Goal: Information Seeking & Learning: Learn about a topic

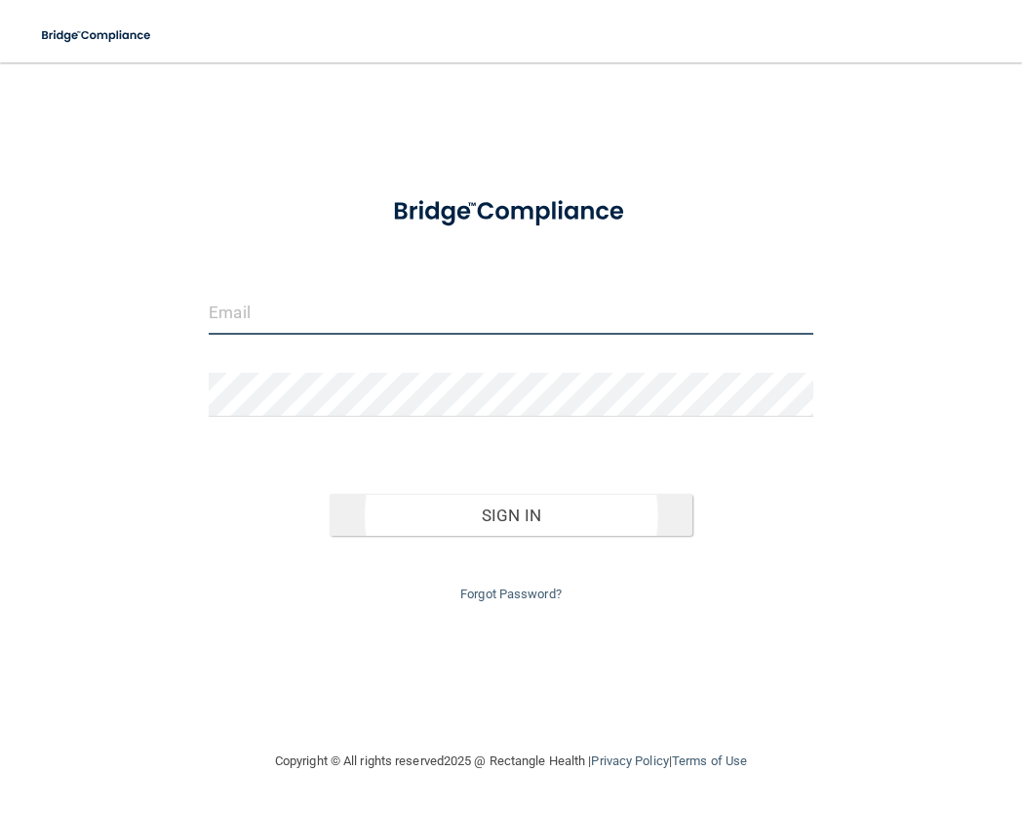
type input "[EMAIL_ADDRESS][DOMAIN_NAME]"
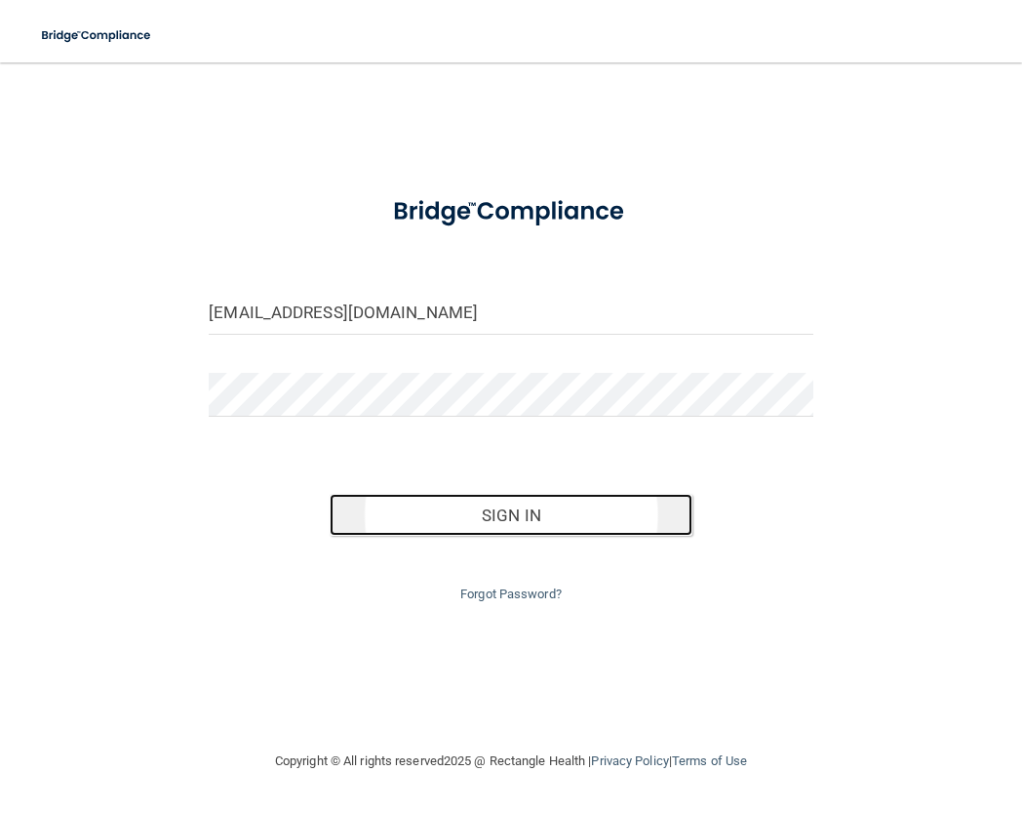
click at [518, 518] on button "Sign In" at bounding box center [511, 515] width 363 height 43
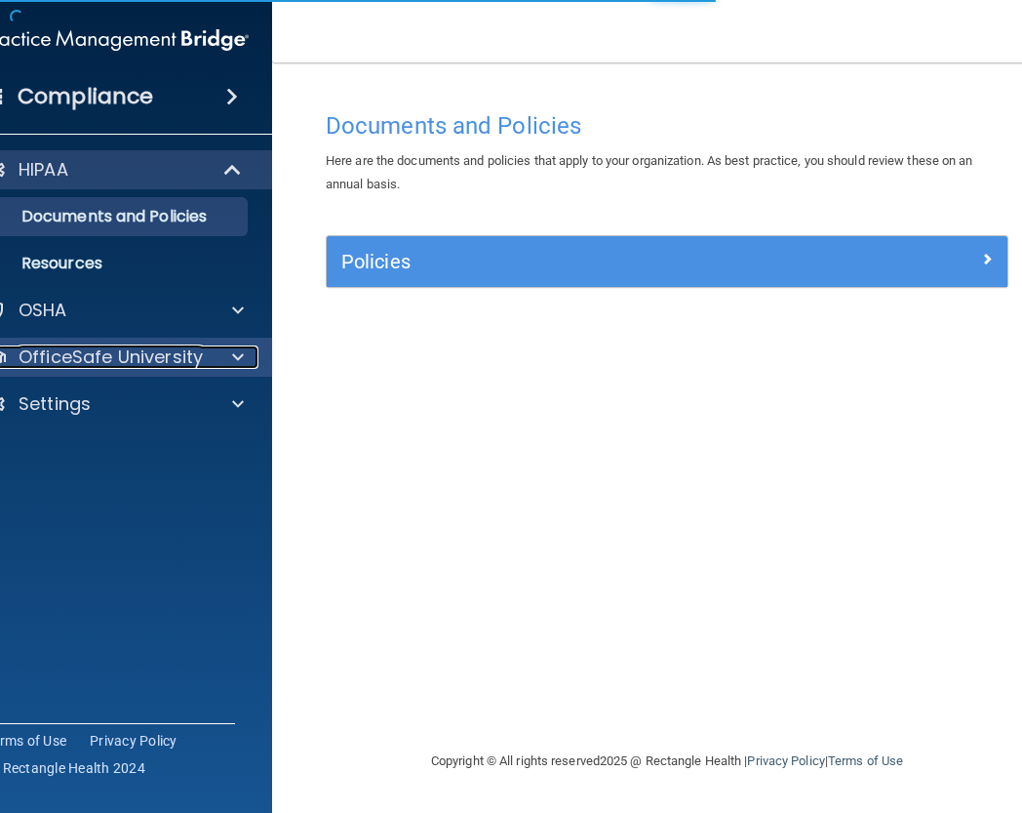
click at [109, 354] on p "OfficeSafe University" at bounding box center [111, 356] width 184 height 23
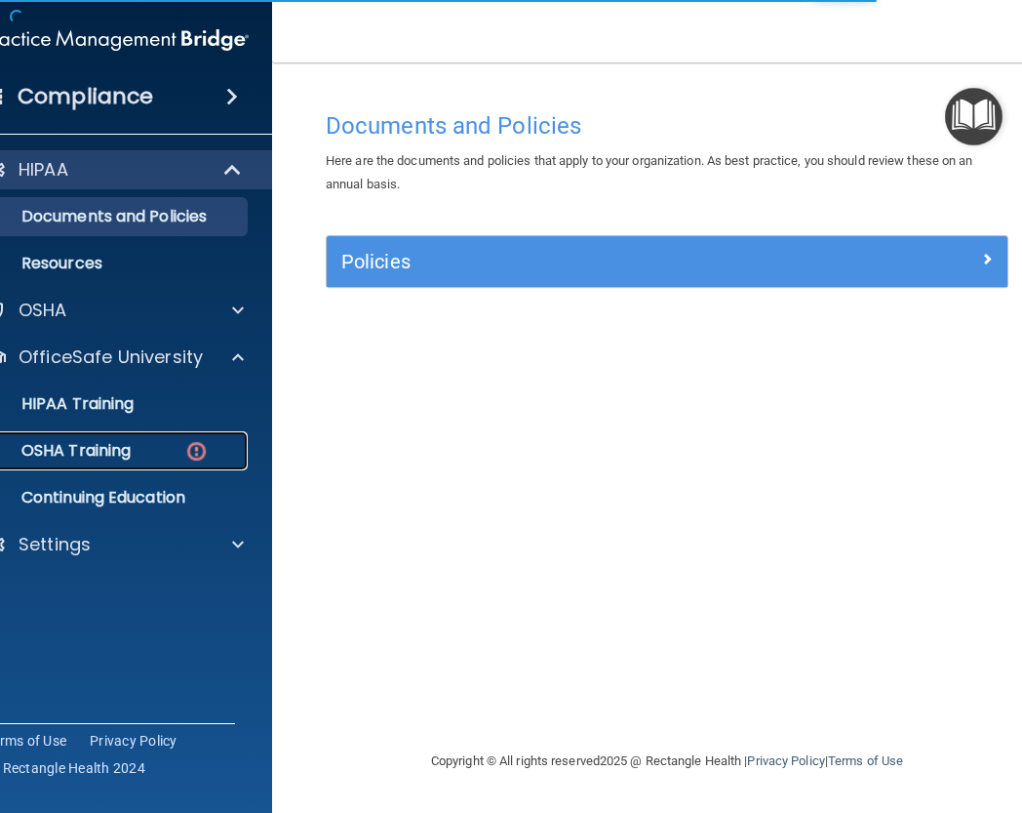
click at [114, 450] on p "OSHA Training" at bounding box center [52, 451] width 158 height 20
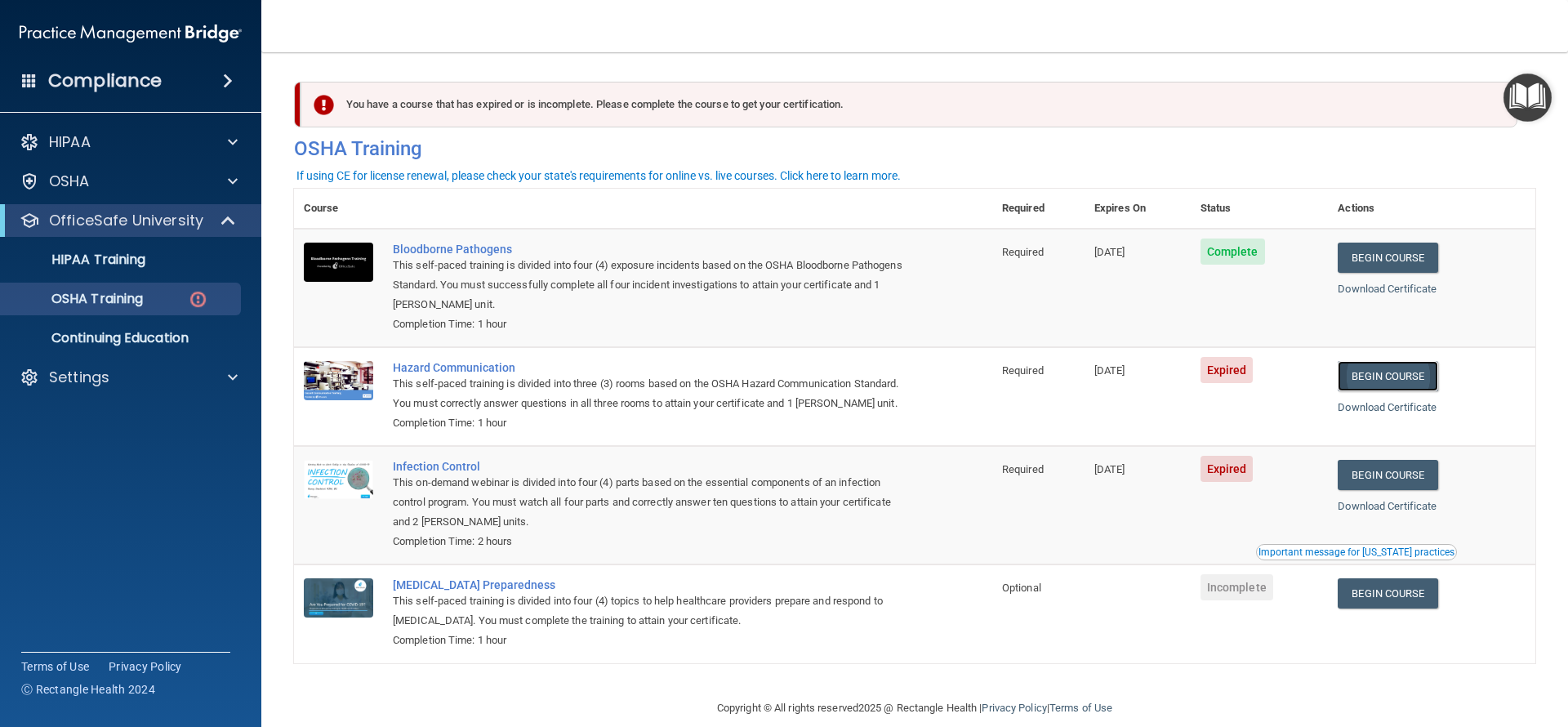
click at [855, 381] on link "Begin Course" at bounding box center [1387, 376] width 100 height 30
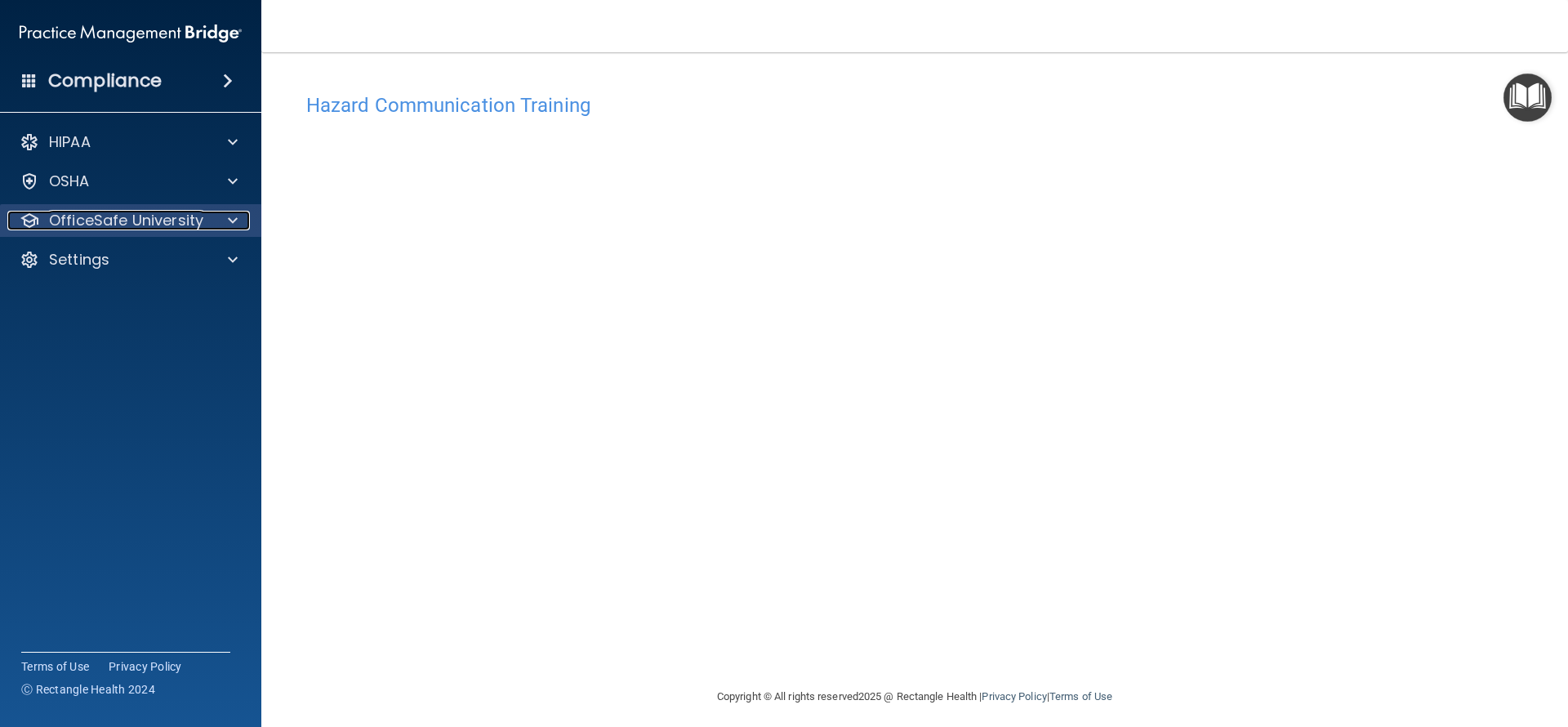
click at [172, 216] on p "OfficeSafe University" at bounding box center [126, 220] width 154 height 19
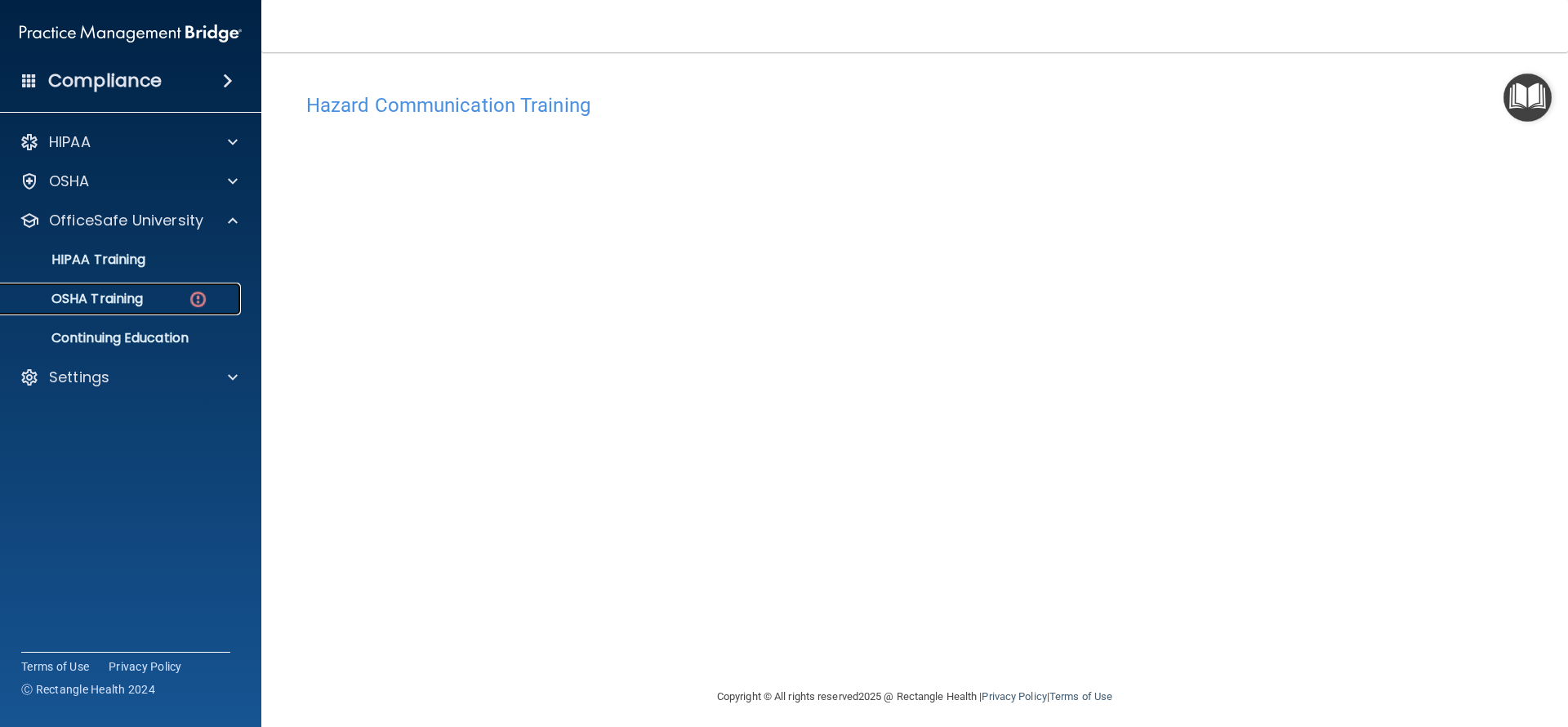
click at [132, 301] on p "OSHA Training" at bounding box center [77, 299] width 132 height 17
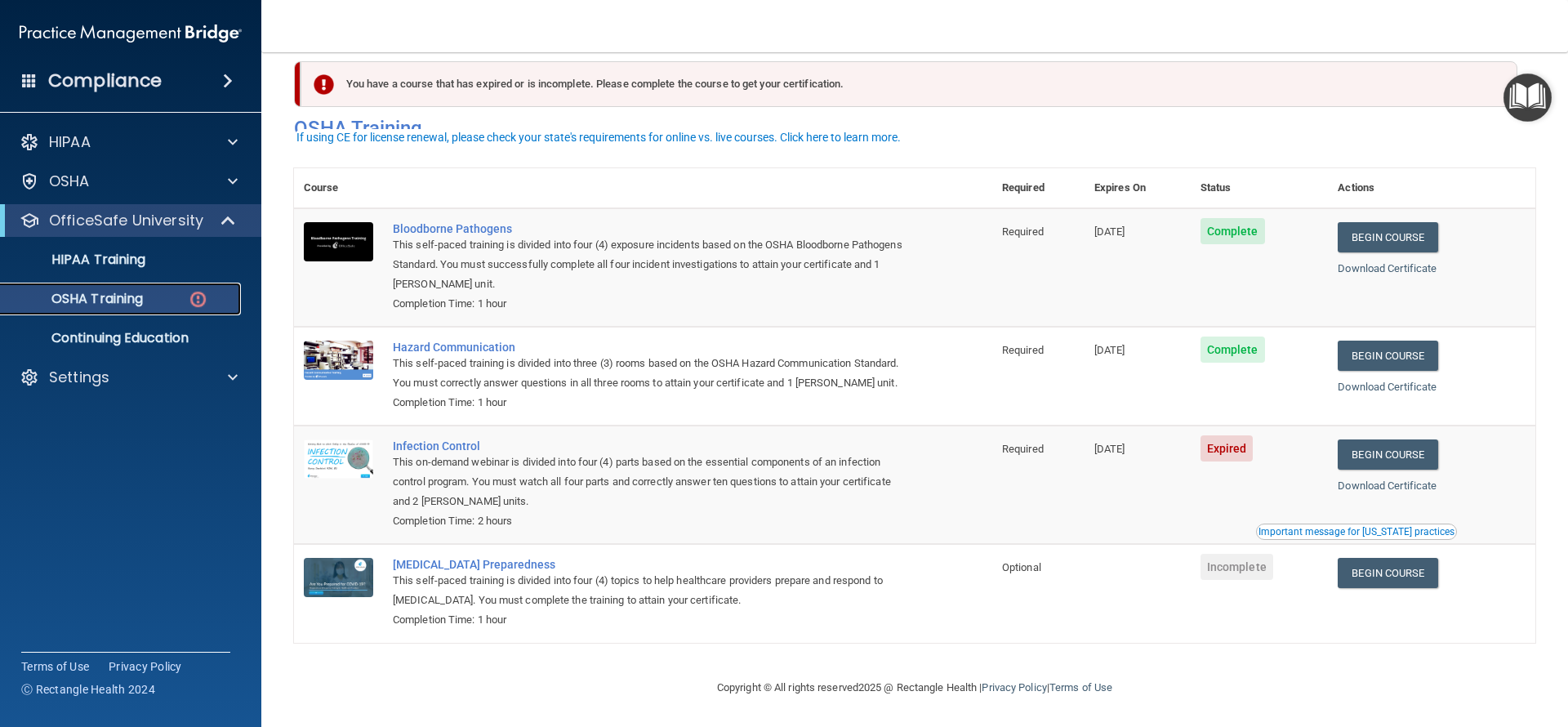
scroll to position [40, 0]
click at [1372, 455] on link "Begin Course" at bounding box center [1387, 455] width 100 height 30
